Goal: Task Accomplishment & Management: Use online tool/utility

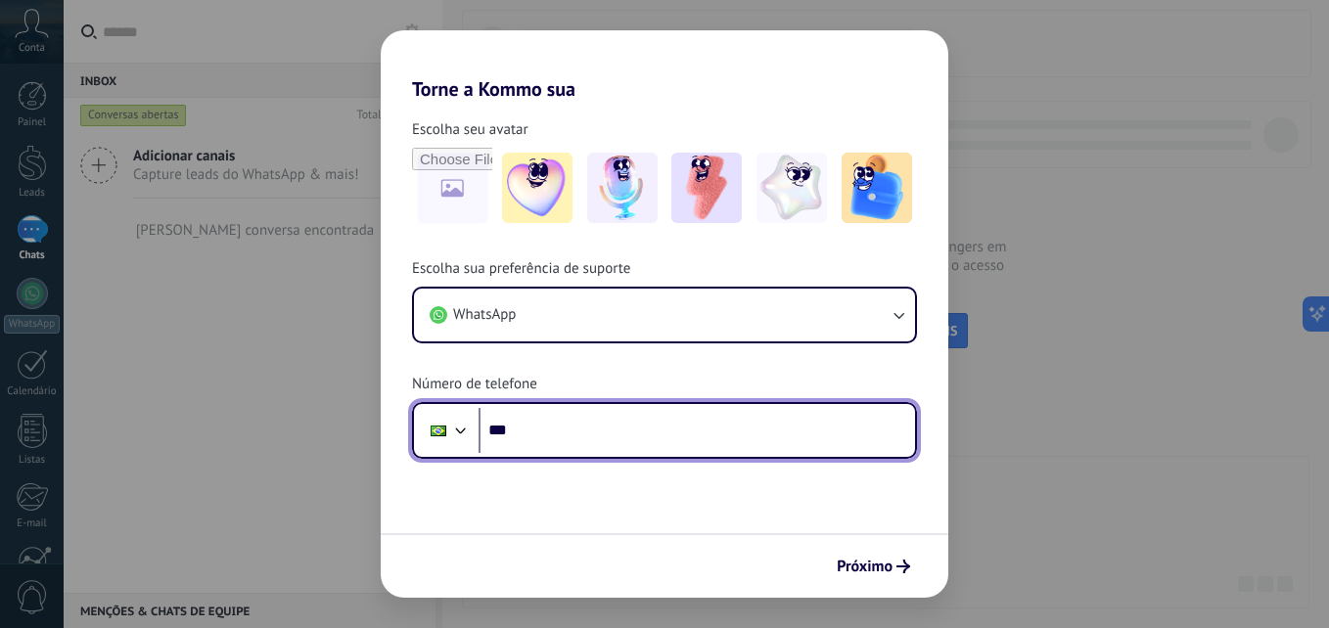
click at [769, 442] on input "***" at bounding box center [697, 430] width 437 height 45
type input "**********"
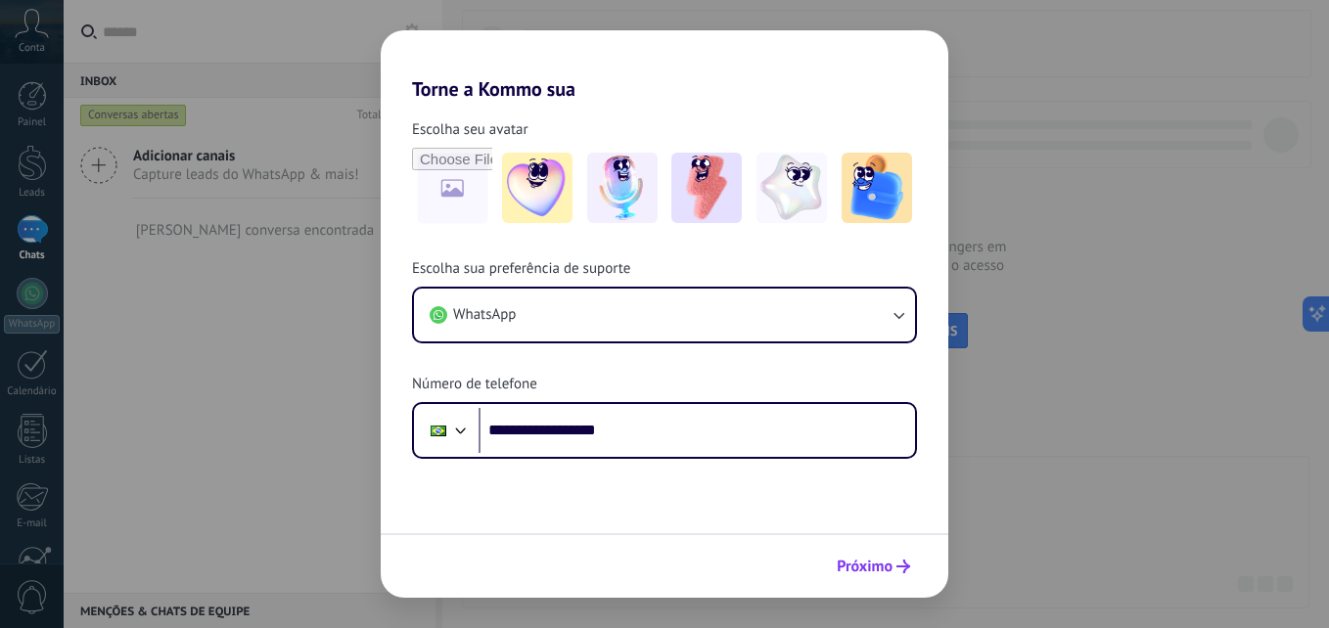
click at [892, 570] on span "Próximo" at bounding box center [865, 567] width 56 height 14
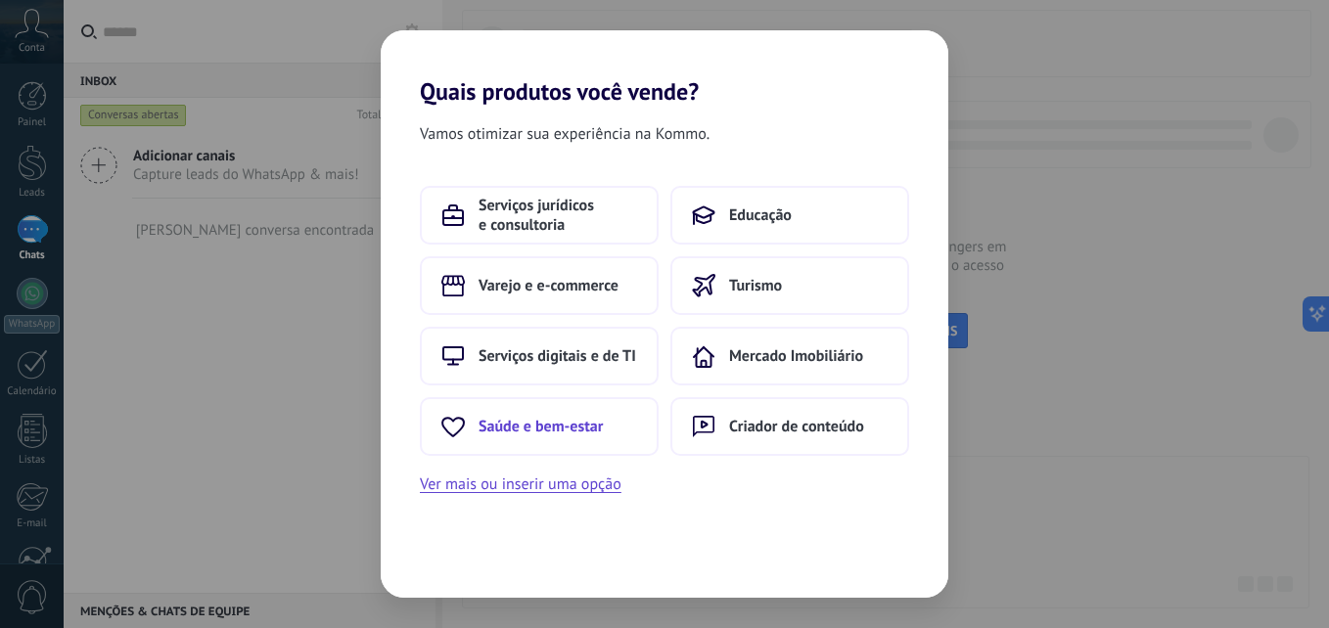
click at [559, 446] on button "Saúde e bem-estar" at bounding box center [539, 426] width 239 height 59
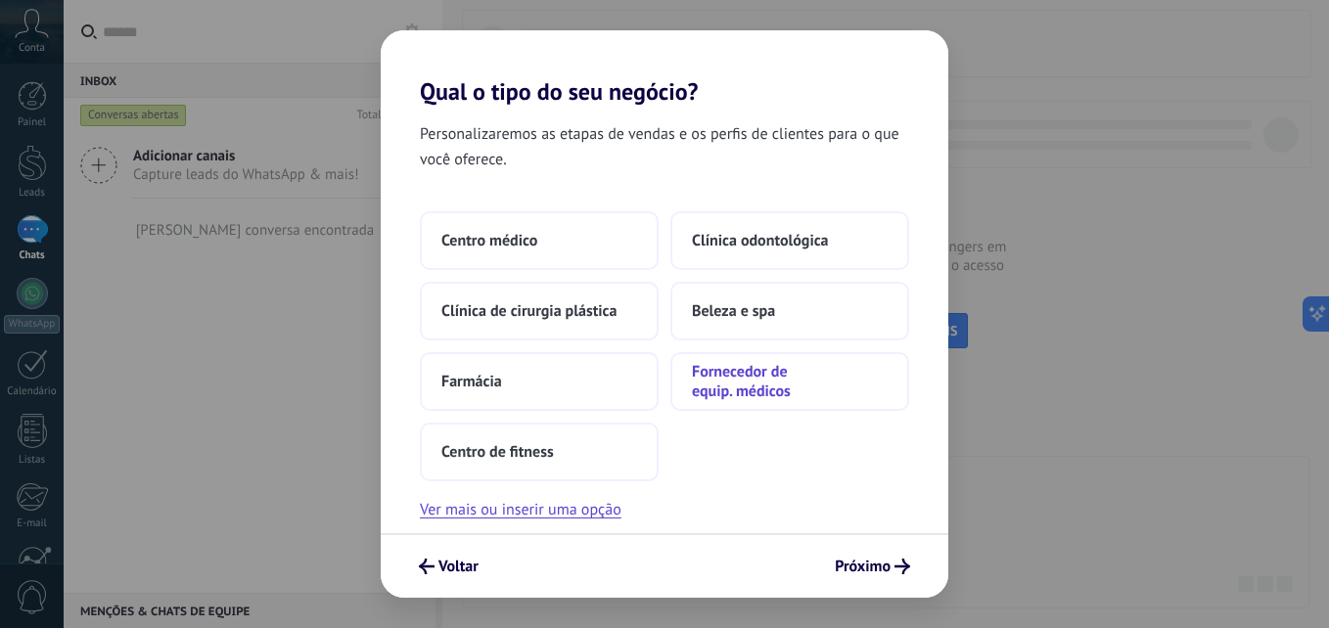
click at [734, 392] on span "Fornecedor de equip. médicos" at bounding box center [790, 381] width 196 height 39
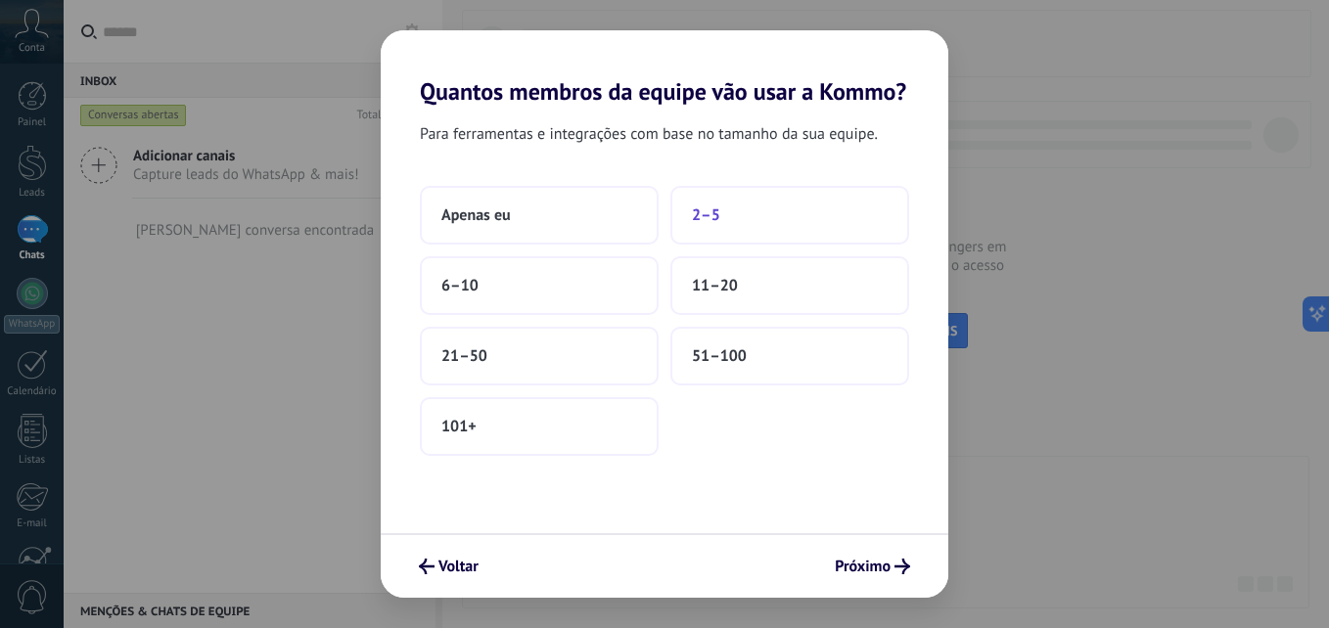
click at [714, 218] on span "2–5" at bounding box center [706, 216] width 28 height 20
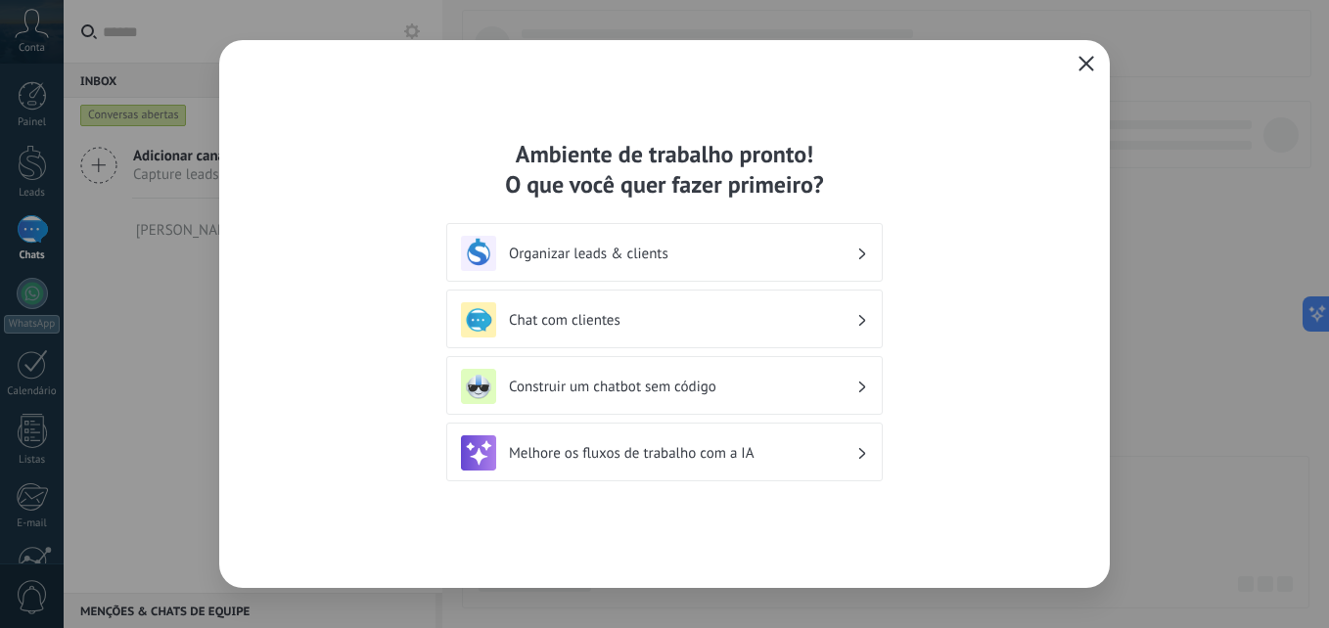
click at [857, 251] on div "Organizar leads & clients" at bounding box center [664, 253] width 407 height 35
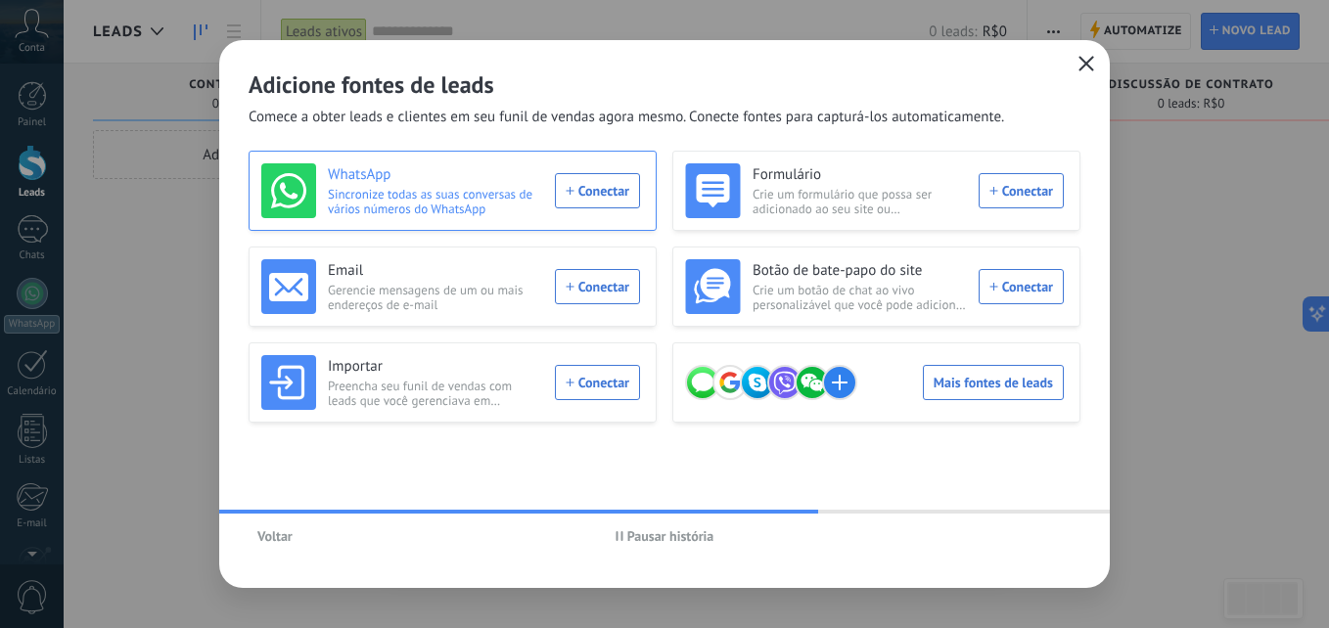
click at [619, 185] on div "WhatsApp Sincronize todas as suas conversas de vários números do WhatsApp Conec…" at bounding box center [450, 190] width 379 height 55
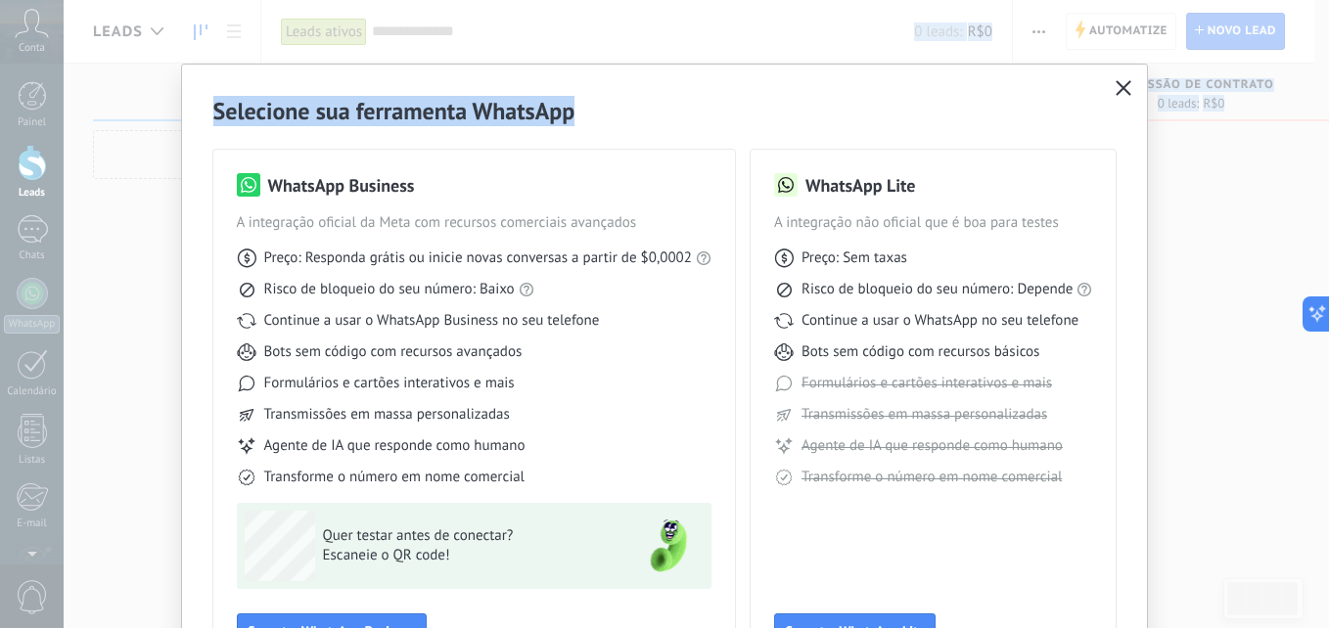
drag, startPoint x: 788, startPoint y: 86, endPoint x: 787, endPoint y: -1, distance: 87.1
click at [787, 0] on html ".abccls-1,.abccls-2{fill-rule:evenodd}.abccls-2{fill:#fff} .abfcls-1{fill:none}…" at bounding box center [664, 314] width 1329 height 628
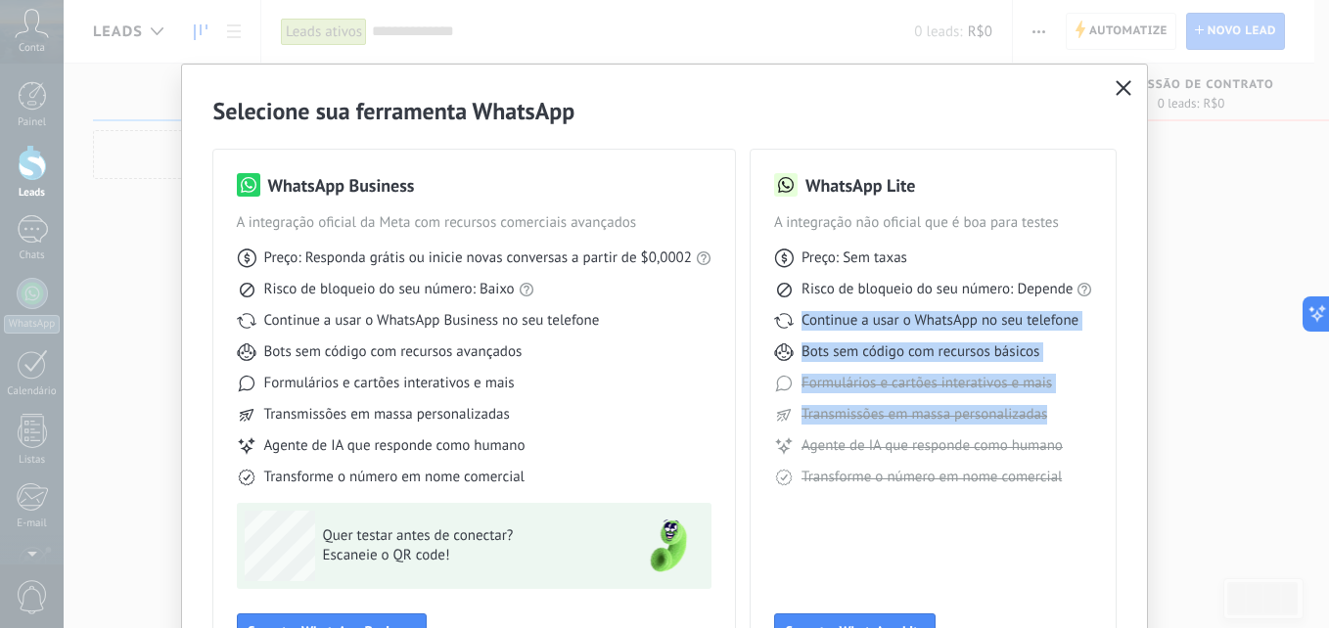
drag, startPoint x: 1129, startPoint y: 402, endPoint x: 1136, endPoint y: 275, distance: 127.4
click at [1136, 275] on div "Selecione sua ferramenta WhatsApp WhatsApp Business A integração oficial da Met…" at bounding box center [665, 384] width 966 height 639
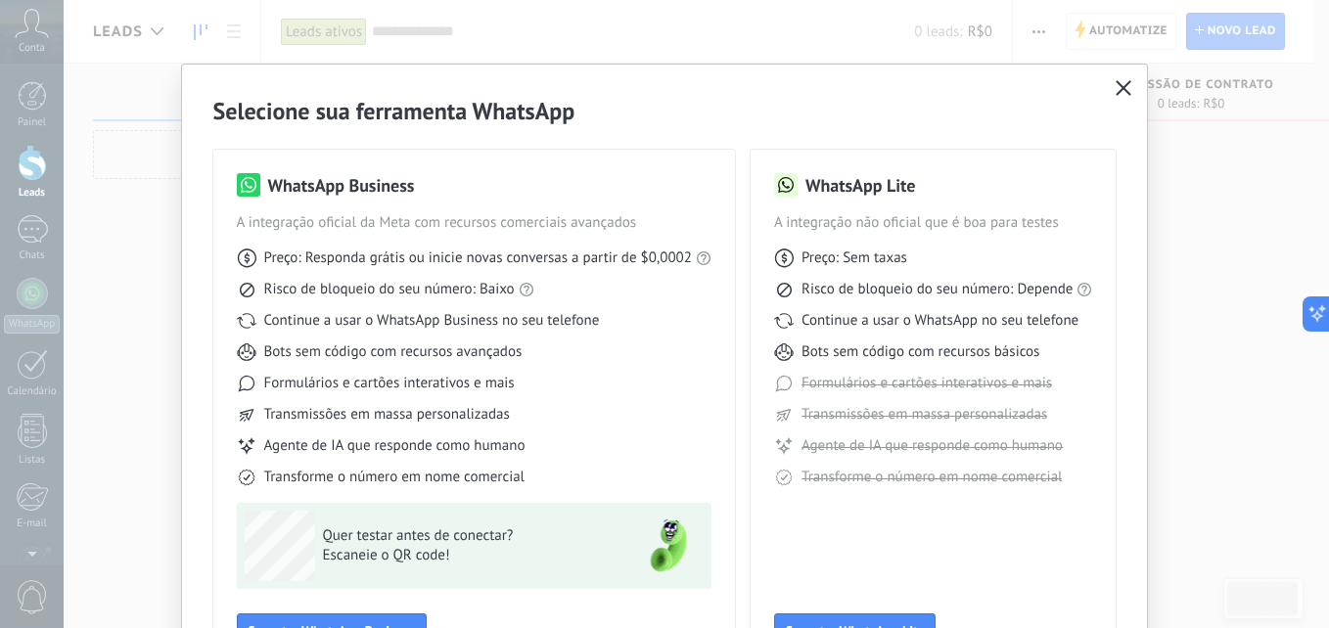
click at [1136, 275] on div "Selecione sua ferramenta WhatsApp WhatsApp Business A integração oficial da Met…" at bounding box center [665, 384] width 966 height 639
click at [1304, 207] on div "Selecione sua ferramenta WhatsApp WhatsApp Business A integração oficial da Met…" at bounding box center [664, 314] width 1329 height 628
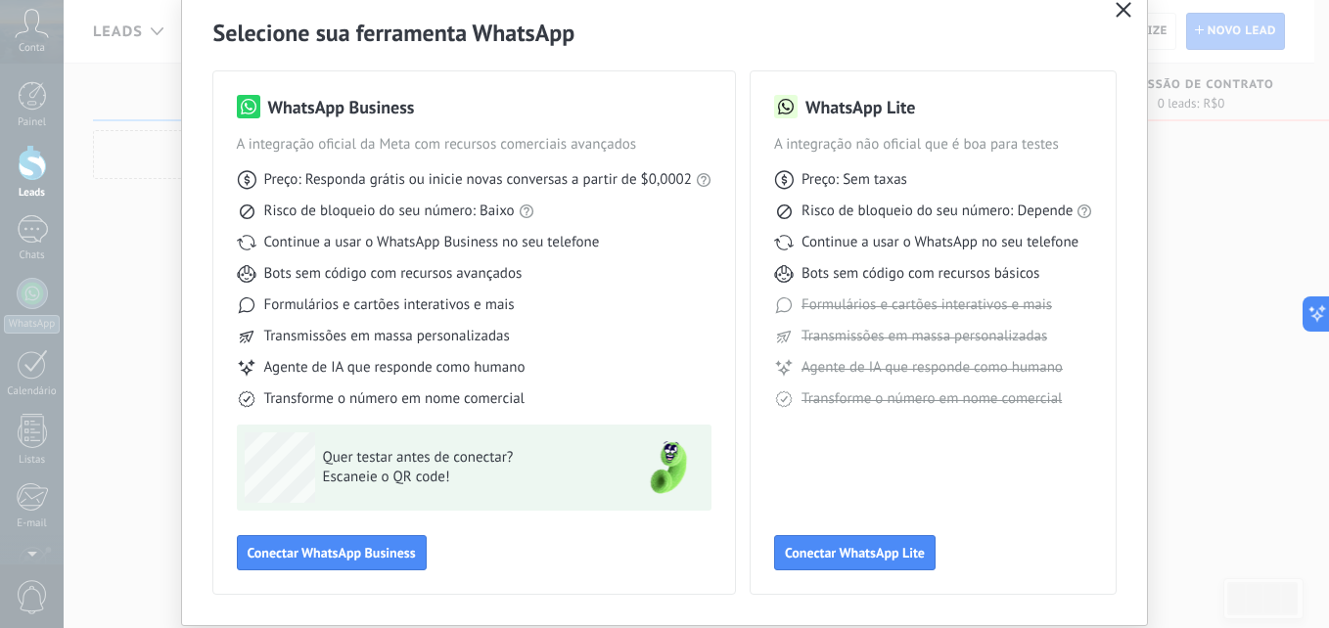
scroll to position [117, 0]
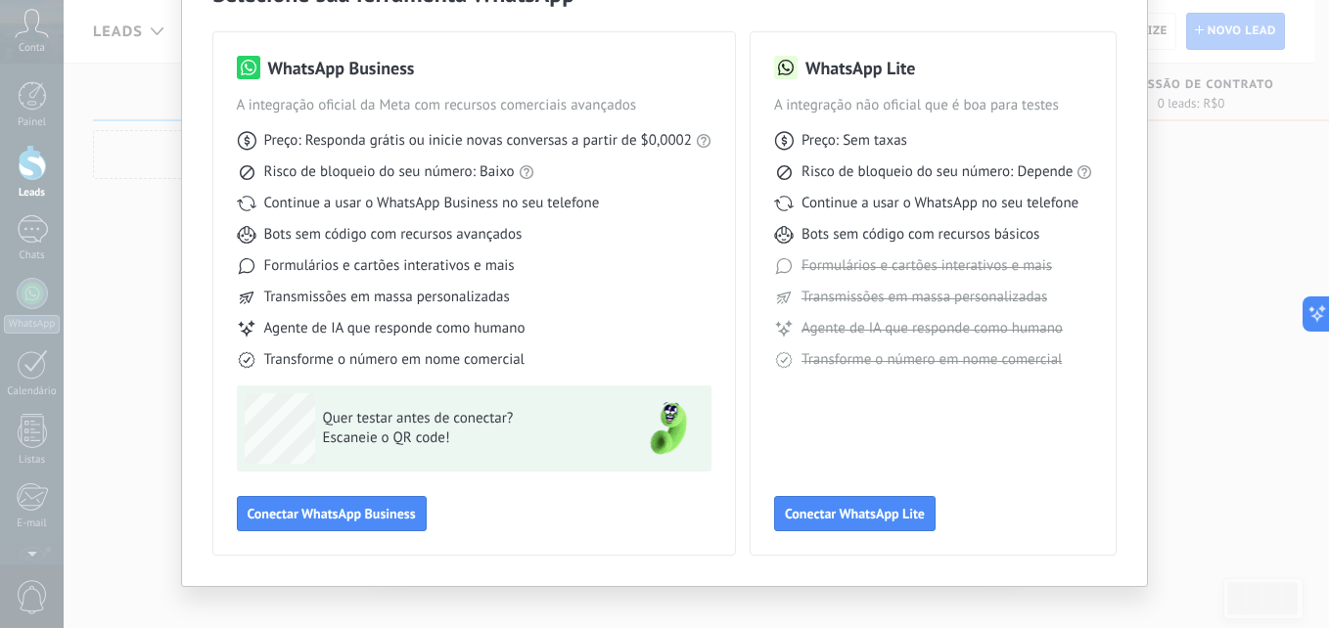
click at [1132, 85] on div "Selecione sua ferramenta WhatsApp WhatsApp Business A integração oficial da Met…" at bounding box center [665, 266] width 966 height 639
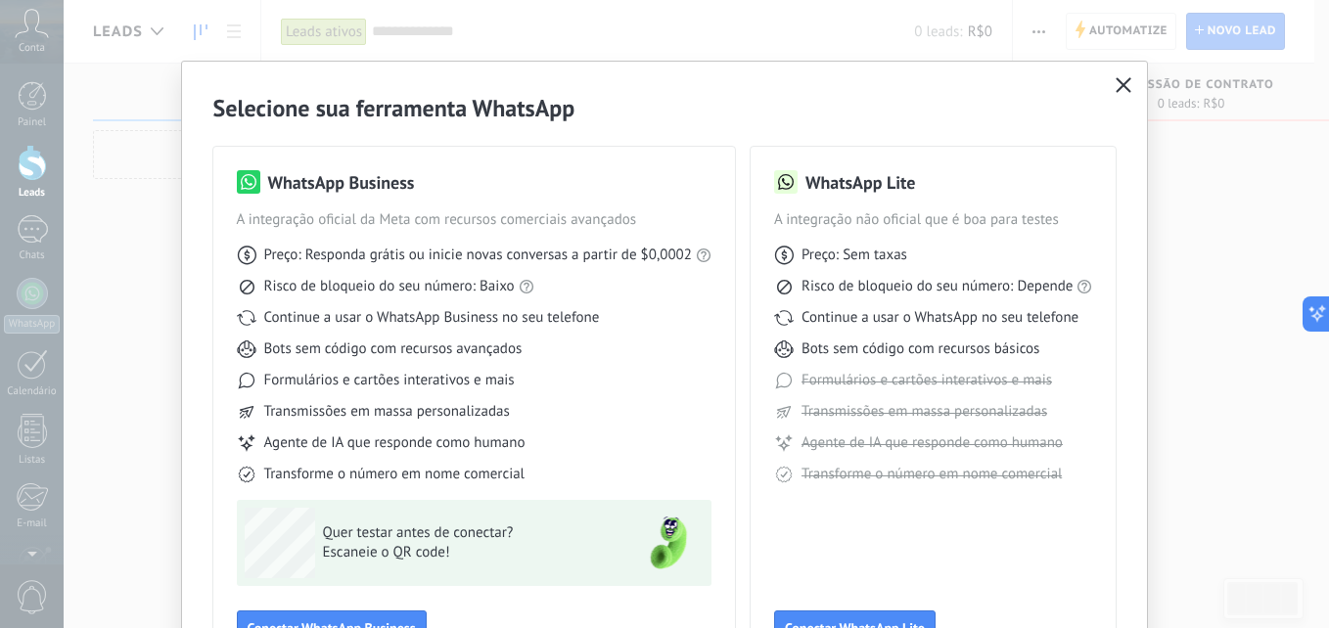
scroll to position [0, 0]
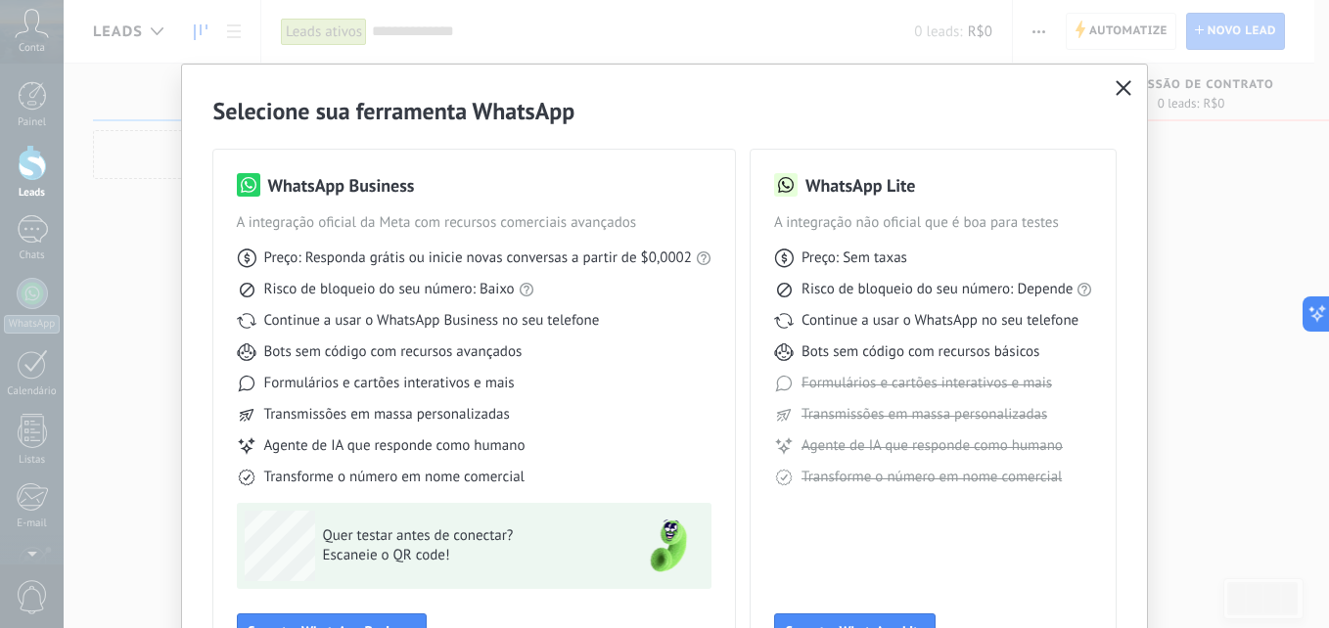
click at [1124, 95] on icon "button" at bounding box center [1124, 88] width 16 height 16
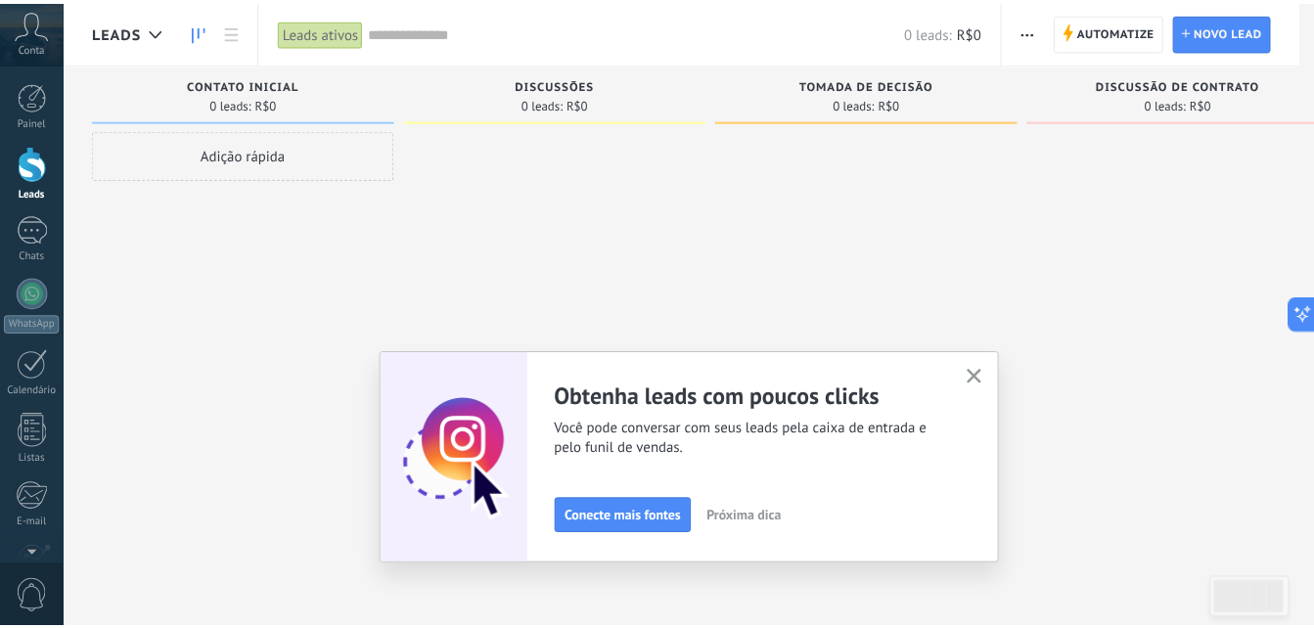
scroll to position [186, 0]
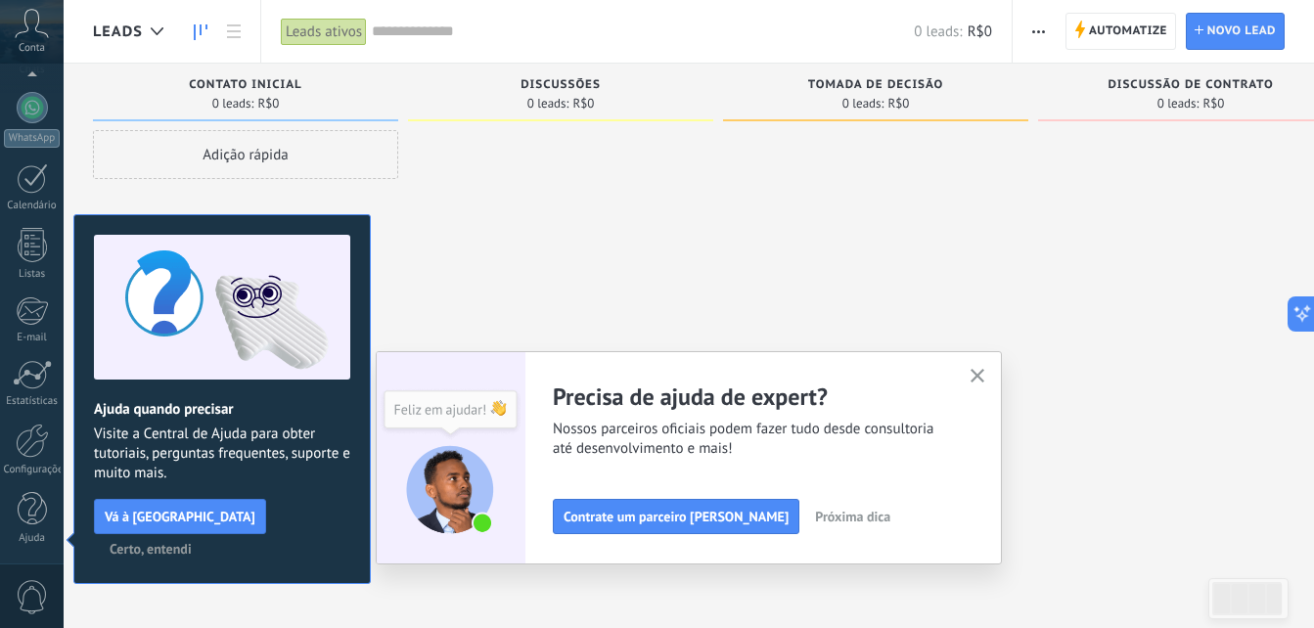
click at [980, 371] on use "button" at bounding box center [978, 376] width 15 height 15
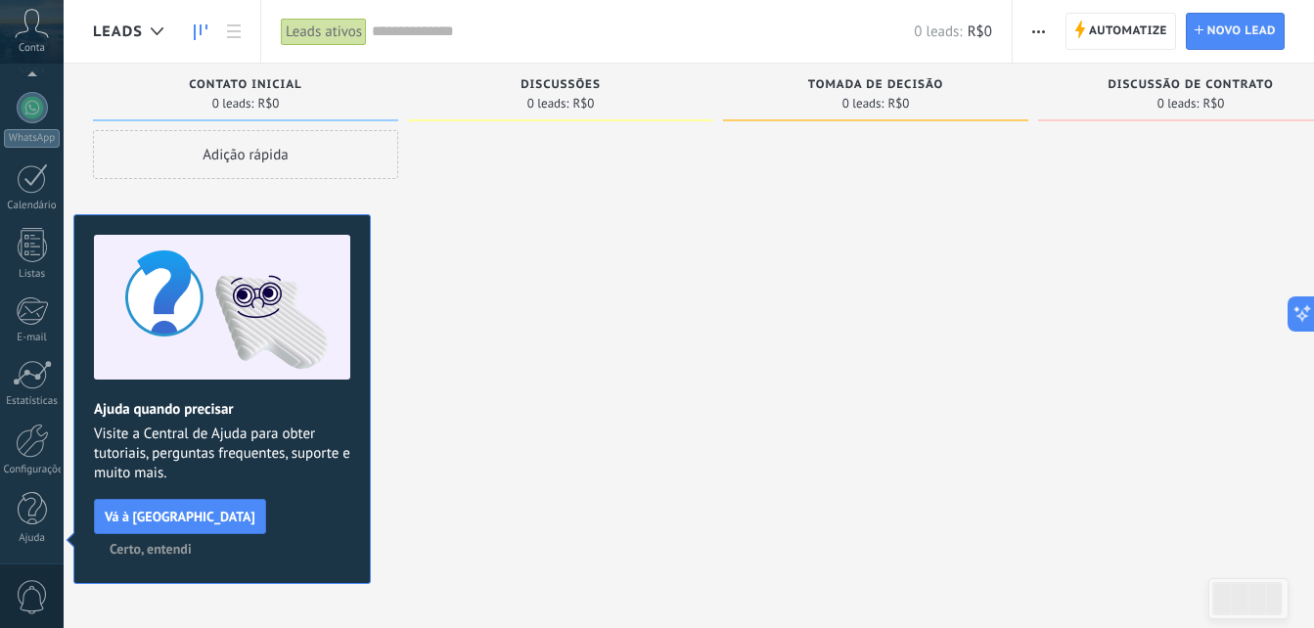
click at [192, 542] on span "Certo, entendi" at bounding box center [151, 549] width 82 height 14
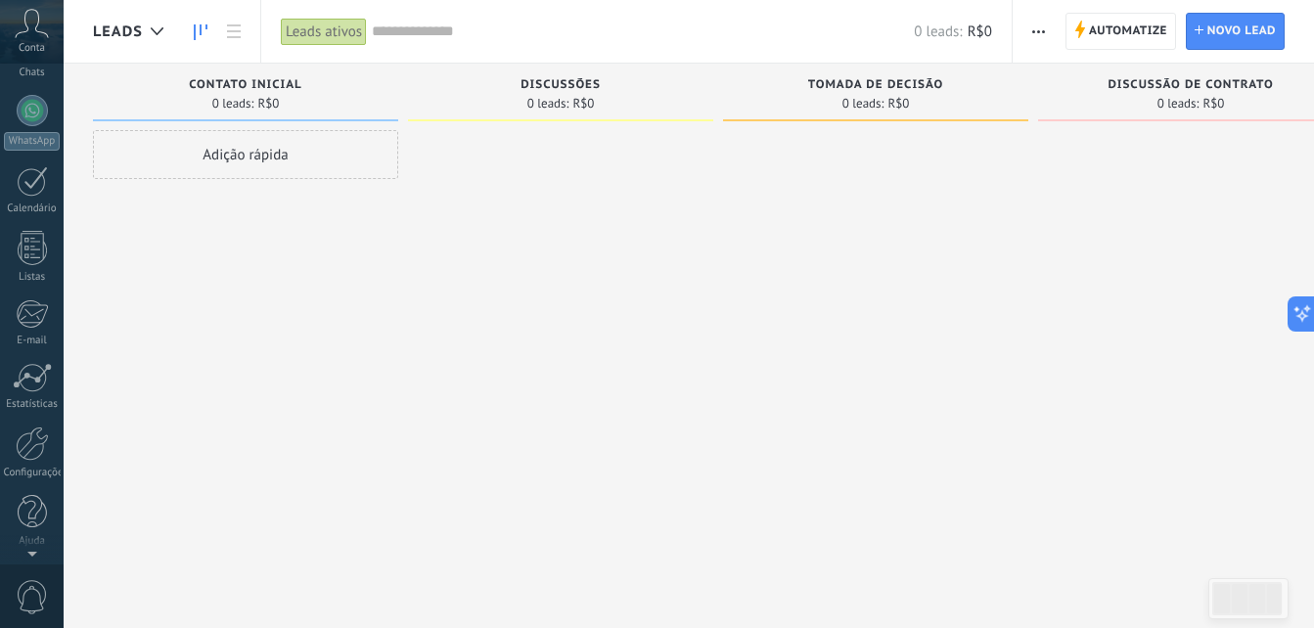
scroll to position [0, 0]
